Goal: Go to known website: Access a specific website the user already knows

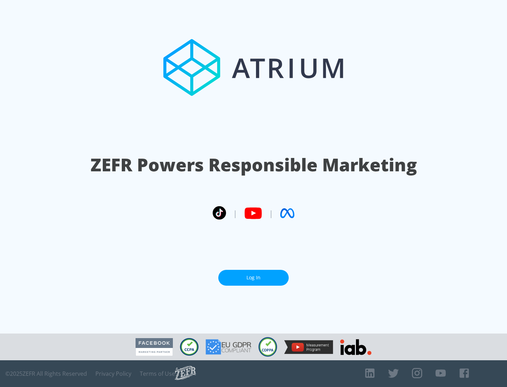
click at [253, 278] on link "Log In" at bounding box center [253, 278] width 70 height 16
